Goal: Transaction & Acquisition: Book appointment/travel/reservation

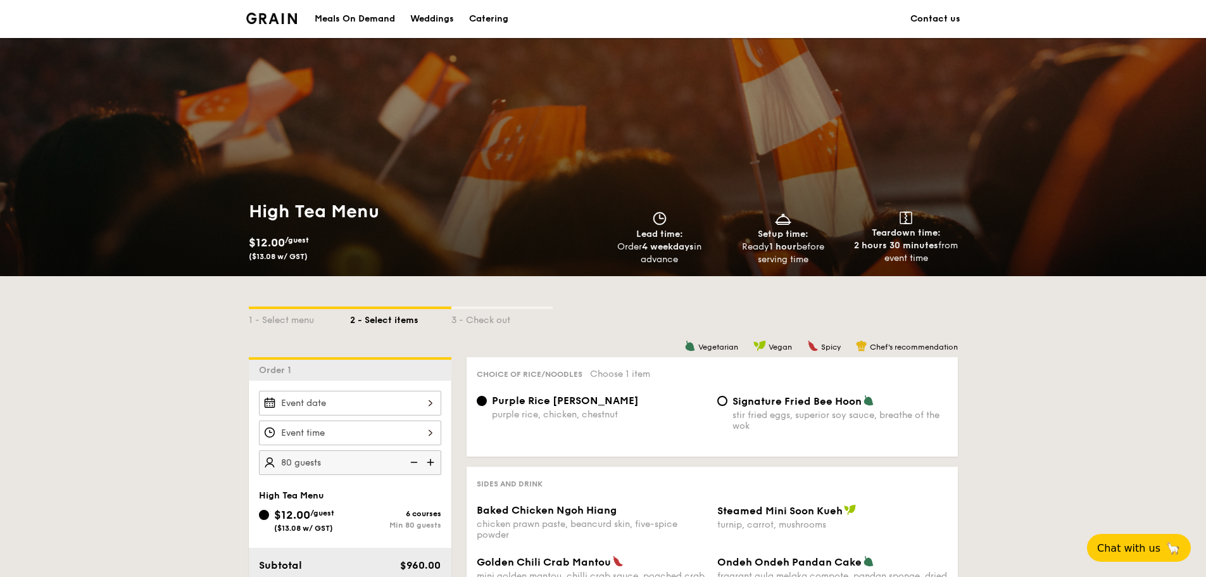
click at [480, 13] on div "Catering" at bounding box center [488, 19] width 39 height 38
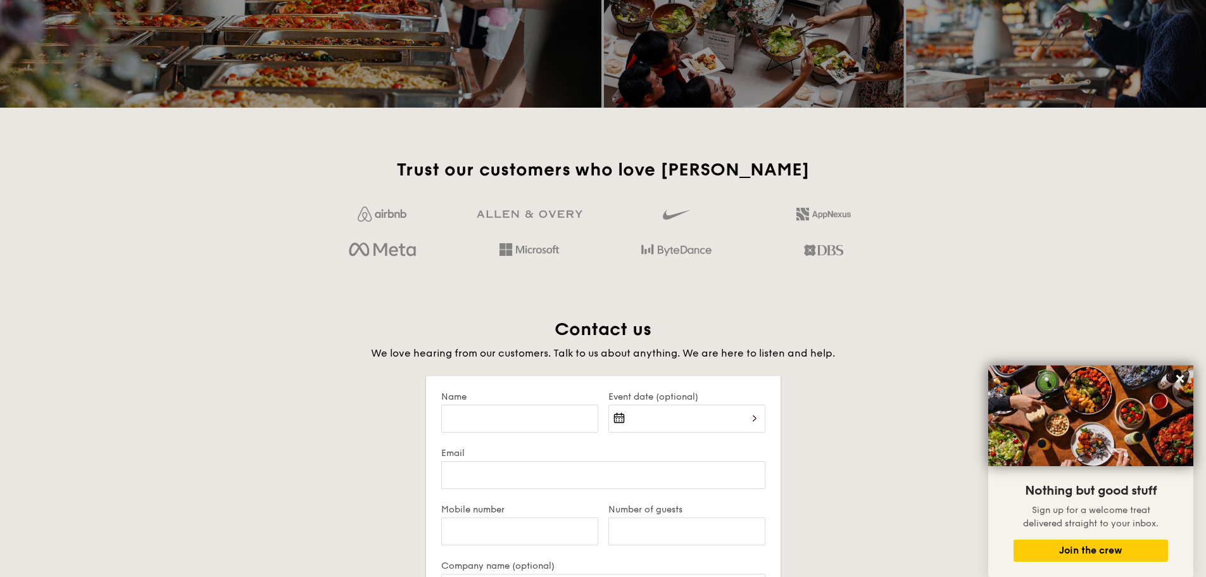
scroll to position [2342, 0]
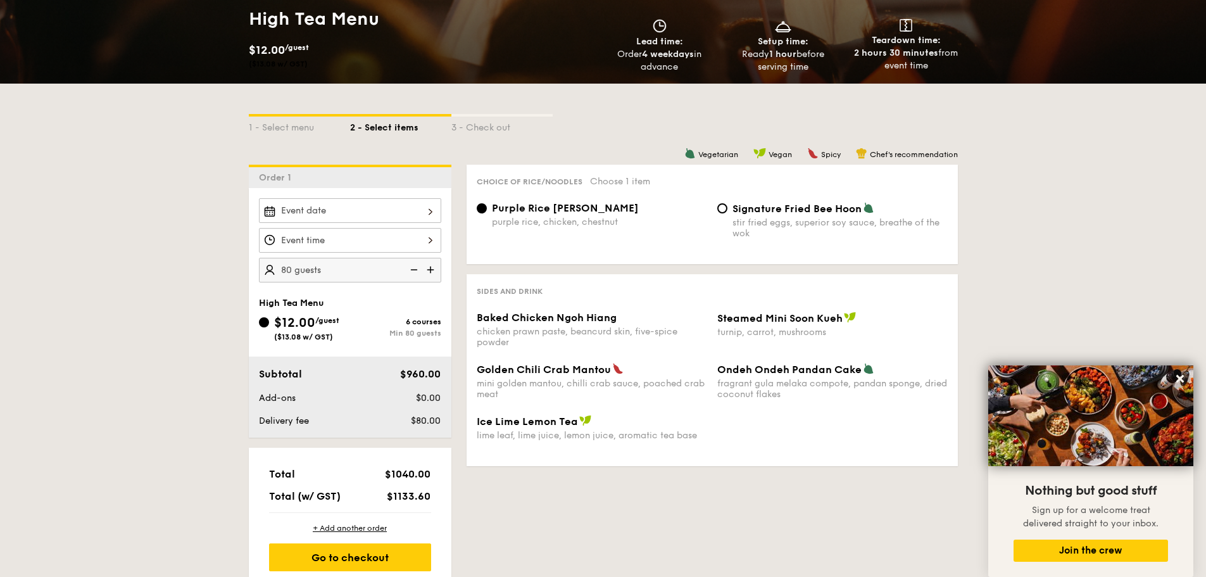
scroll to position [190, 0]
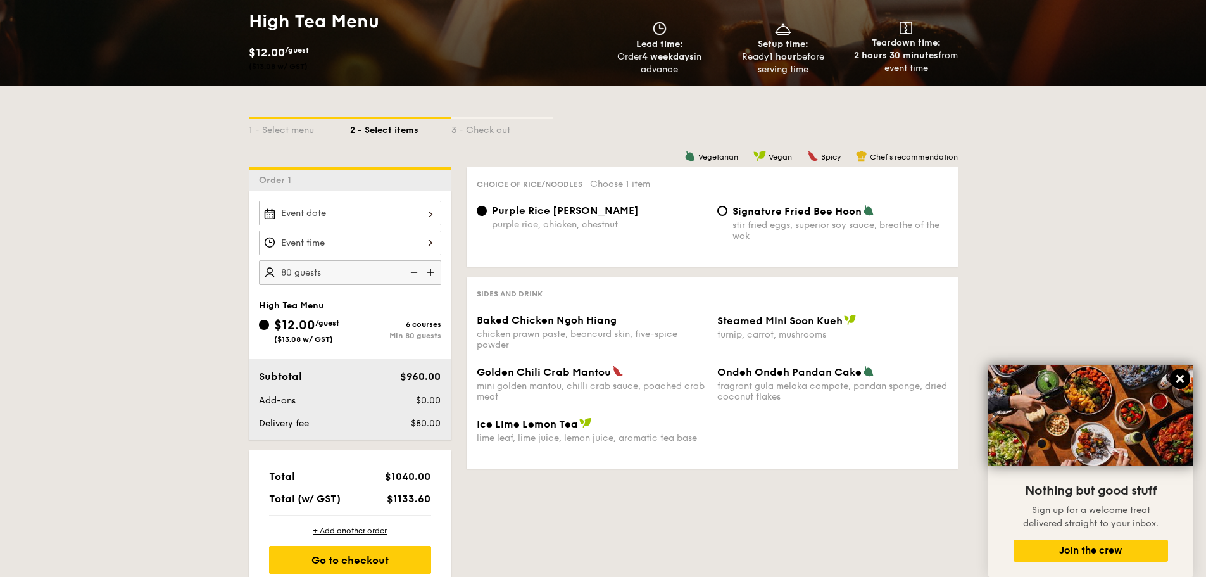
click at [1184, 379] on icon at bounding box center [1179, 378] width 11 height 11
